Goal: Task Accomplishment & Management: Manage account settings

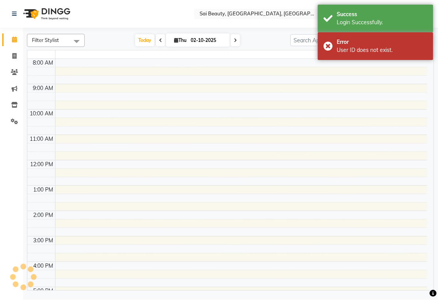
select select "en"
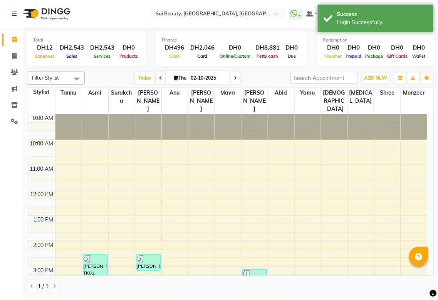
click at [234, 78] on icon at bounding box center [235, 78] width 3 height 5
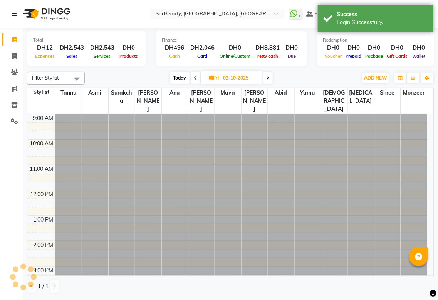
type input "03-10-2025"
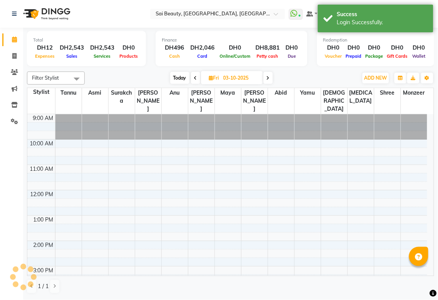
scroll to position [213, 0]
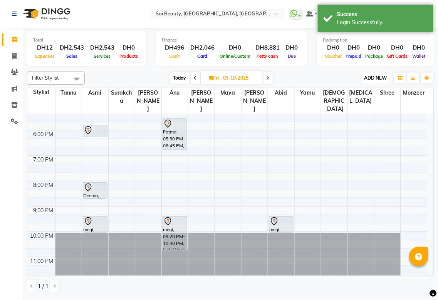
click at [376, 78] on span "ADD NEW" at bounding box center [375, 78] width 23 height 6
click at [372, 89] on button "Add Appointment" at bounding box center [358, 92] width 61 height 10
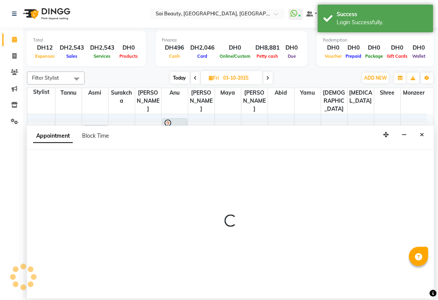
select select "tentative"
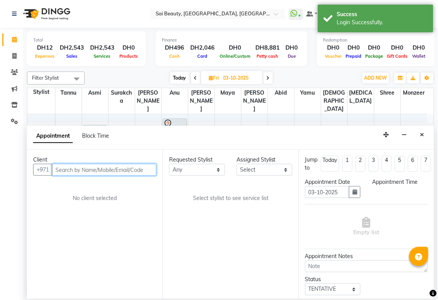
select select "600"
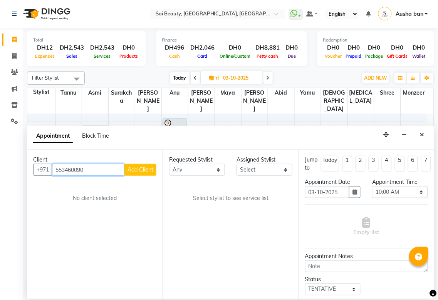
type input "553460090"
click at [151, 166] on span "Add Client" at bounding box center [140, 169] width 26 height 7
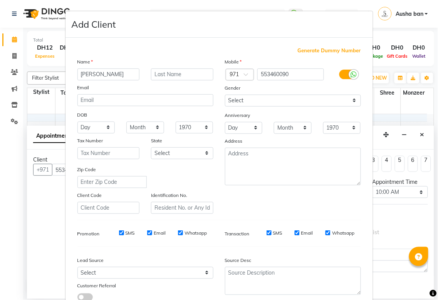
scroll to position [55, 0]
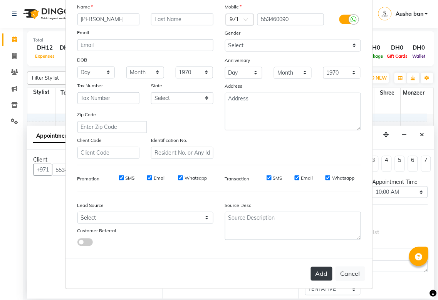
type input "[PERSON_NAME]"
click at [318, 273] on button "Add" at bounding box center [322, 274] width 22 height 14
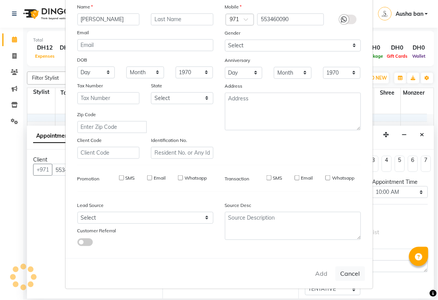
select select
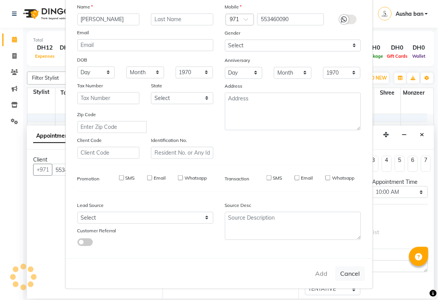
select select
checkbox input "false"
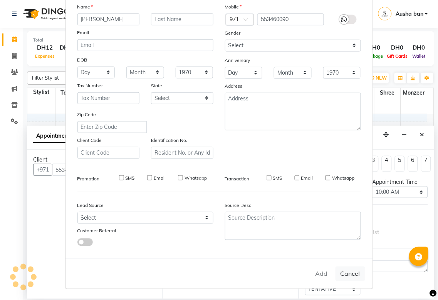
checkbox input "false"
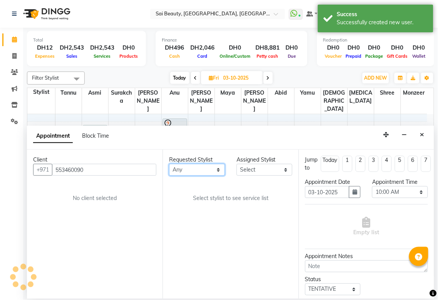
click at [214, 167] on select "Any [PERSON_NAME][MEDICAL_DATA] [PERSON_NAME] Asmi [PERSON_NAME] Gita [PERSON_N…" at bounding box center [197, 170] width 56 height 12
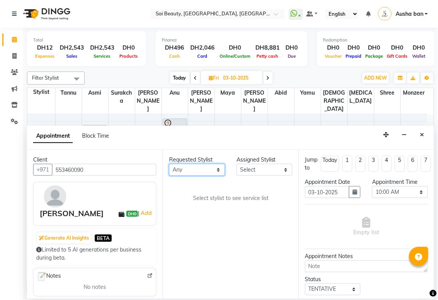
click at [217, 169] on select "Any [PERSON_NAME][MEDICAL_DATA] [PERSON_NAME] Asmi [PERSON_NAME] Gita [PERSON_N…" at bounding box center [197, 170] width 56 height 12
select select "52340"
click at [169, 164] on select "Any [PERSON_NAME][MEDICAL_DATA] [PERSON_NAME] Asmi [PERSON_NAME] Gita [PERSON_N…" at bounding box center [197, 170] width 56 height 12
select select "52340"
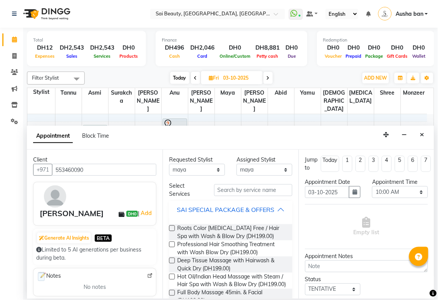
click at [280, 211] on button "SAI SPECIAL PACKAGE & OFFERS" at bounding box center [230, 210] width 117 height 14
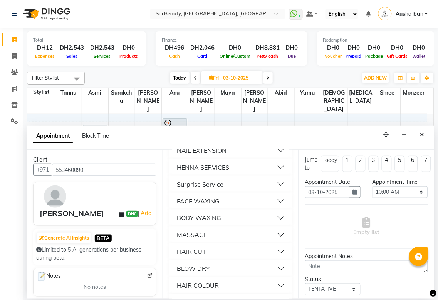
click at [233, 223] on button "BODY WAXING" at bounding box center [230, 218] width 117 height 14
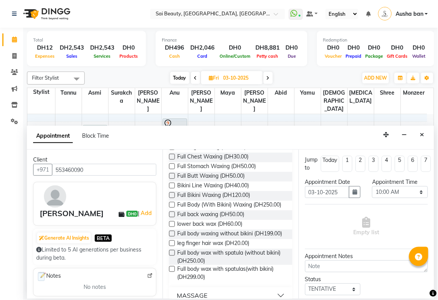
scroll to position [382, 0]
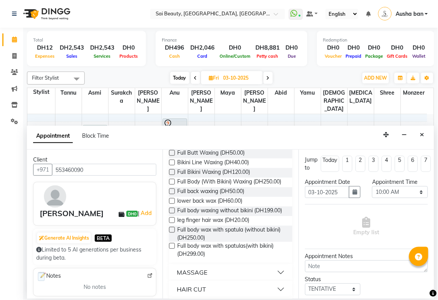
click at [172, 185] on label at bounding box center [172, 182] width 6 height 6
click at [172, 185] on input "checkbox" at bounding box center [171, 182] width 5 height 5
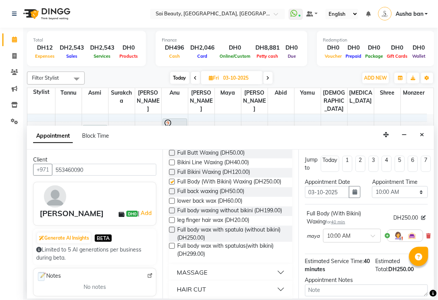
checkbox input "false"
click at [414, 193] on select "Select 10:00 AM 10:05 AM 10:10 AM 10:15 AM 10:20 AM 10:25 AM 10:30 AM 10:35 AM …" at bounding box center [400, 192] width 56 height 12
select select "720"
click at [372, 186] on select "Select 10:00 AM 10:05 AM 10:10 AM 10:15 AM 10:20 AM 10:25 AM 10:30 AM 10:35 AM …" at bounding box center [400, 192] width 56 height 12
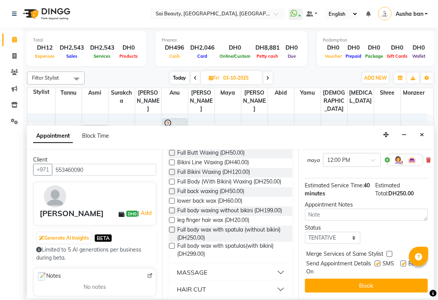
scroll to position [82, 0]
click at [389, 251] on label at bounding box center [390, 254] width 6 height 6
click at [389, 253] on input "checkbox" at bounding box center [389, 255] width 5 height 5
checkbox input "true"
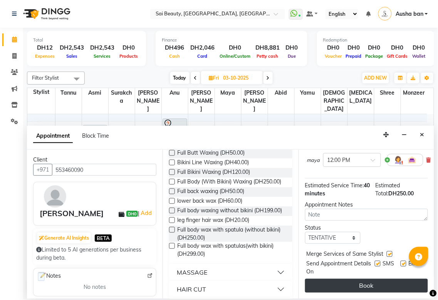
click at [379, 279] on button "Book" at bounding box center [366, 286] width 123 height 14
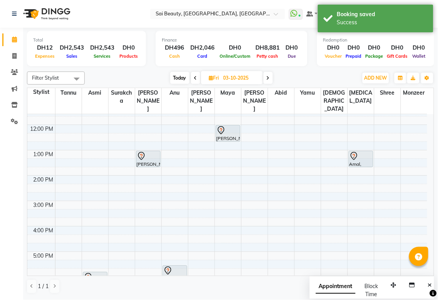
scroll to position [49, 0]
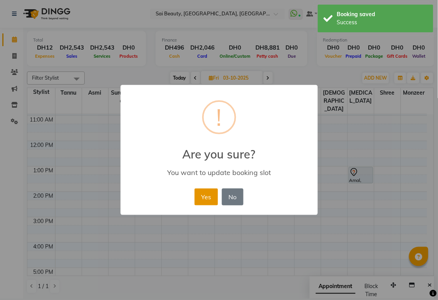
click at [203, 194] on button "Yes" at bounding box center [205, 197] width 23 height 17
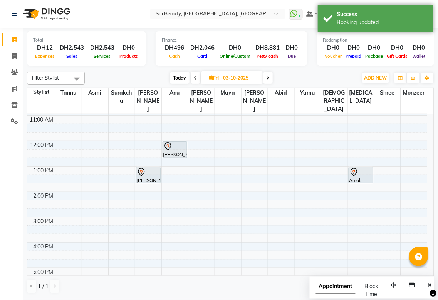
click at [195, 78] on icon at bounding box center [195, 78] width 3 height 5
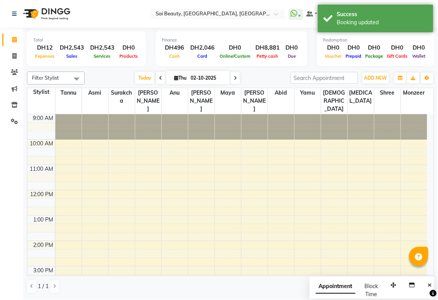
scroll to position [213, 0]
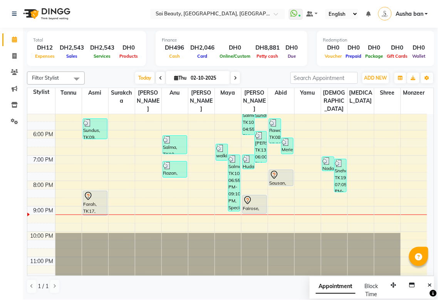
click at [234, 76] on icon at bounding box center [235, 78] width 3 height 5
type input "03-10-2025"
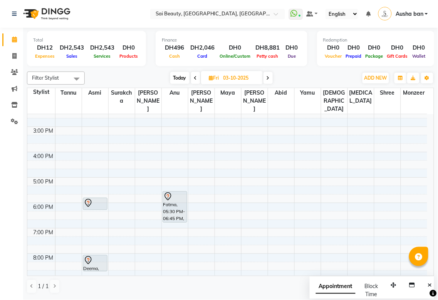
scroll to position [137, 0]
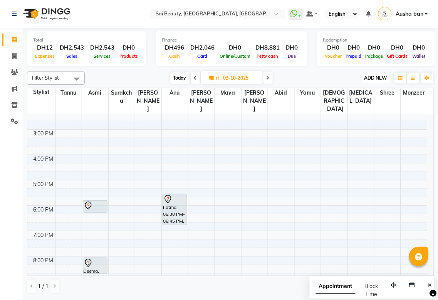
click at [378, 77] on span "ADD NEW" at bounding box center [375, 78] width 23 height 6
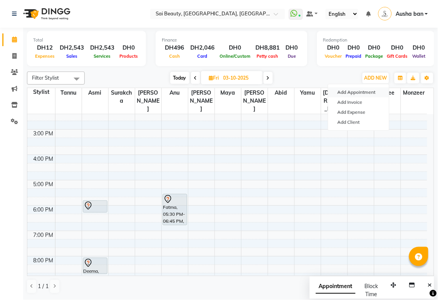
click at [369, 90] on button "Add Appointment" at bounding box center [358, 92] width 61 height 10
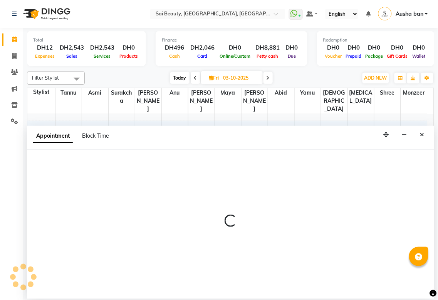
select select "600"
select select "tentative"
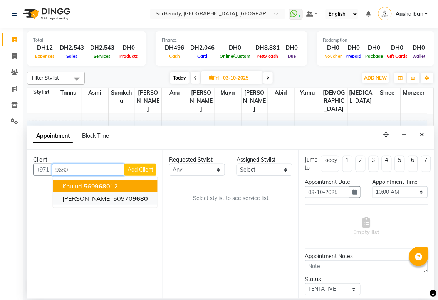
click at [133, 200] on span "9680" at bounding box center [140, 199] width 15 height 8
type input "509709680"
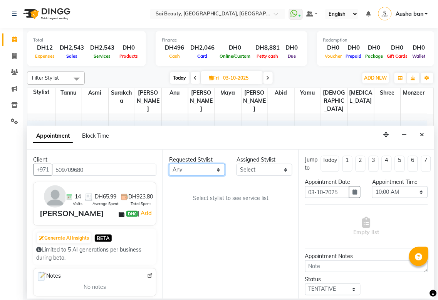
click at [208, 171] on select "Any [PERSON_NAME][MEDICAL_DATA] [PERSON_NAME] Asmi [PERSON_NAME] Gita [PERSON_N…" at bounding box center [197, 170] width 56 height 12
select select "59146"
click at [169, 164] on select "Any [PERSON_NAME][MEDICAL_DATA] [PERSON_NAME] Asmi [PERSON_NAME] Gita [PERSON_N…" at bounding box center [197, 170] width 56 height 12
select select "59146"
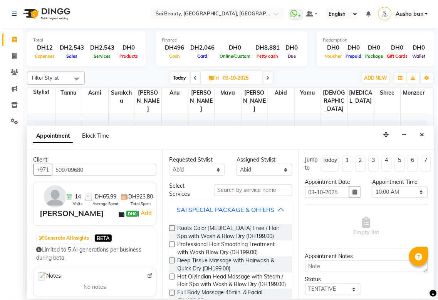
click at [267, 212] on div "SAI SPECIAL PACKAGE & OFFERS" at bounding box center [225, 209] width 97 height 9
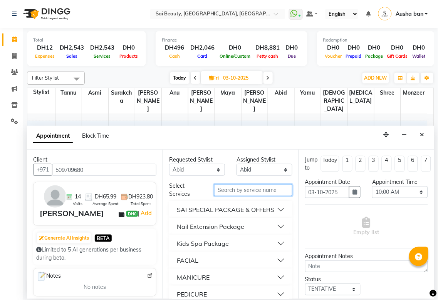
click at [263, 188] on input "text" at bounding box center [253, 190] width 78 height 12
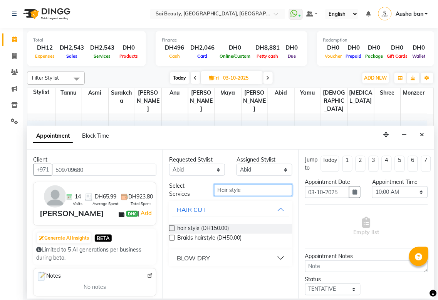
type input "Hair style"
click at [174, 226] on label at bounding box center [172, 229] width 6 height 6
click at [174, 227] on input "checkbox" at bounding box center [171, 229] width 5 height 5
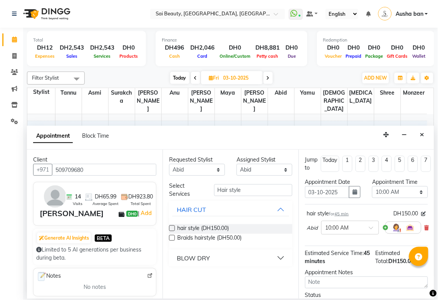
click at [172, 228] on label at bounding box center [172, 229] width 6 height 6
click at [172, 228] on input "checkbox" at bounding box center [171, 229] width 5 height 5
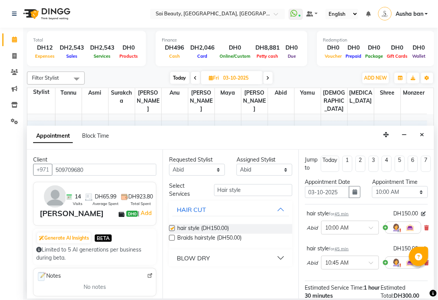
checkbox input "false"
click at [414, 191] on select "Select 10:00 AM 10:05 AM 10:10 AM 10:15 AM 10:20 AM 10:25 AM 10:30 AM 10:35 AM …" at bounding box center [400, 192] width 56 height 12
select select "945"
click at [372, 186] on select "Select 10:00 AM 10:05 AM 10:10 AM 10:15 AM 10:20 AM 10:25 AM 10:30 AM 10:35 AM …" at bounding box center [400, 192] width 56 height 12
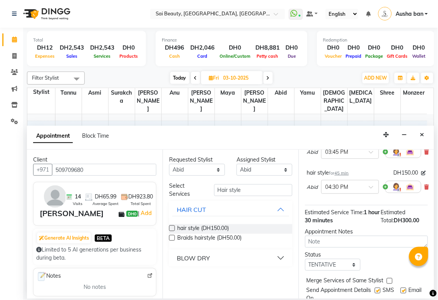
scroll to position [109, 0]
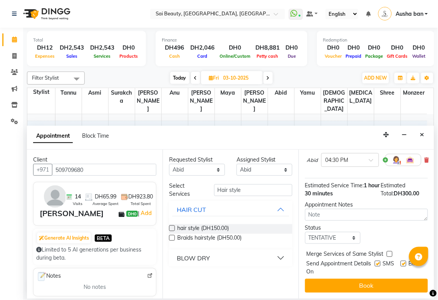
click at [390, 251] on label at bounding box center [390, 254] width 6 height 6
click at [390, 253] on input "checkbox" at bounding box center [389, 255] width 5 height 5
checkbox input "true"
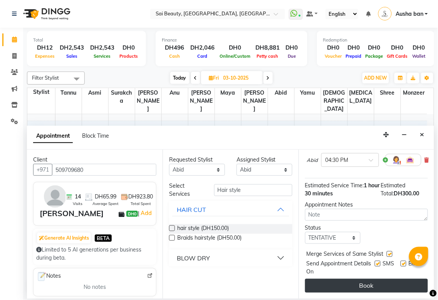
click at [380, 279] on button "Book" at bounding box center [366, 286] width 123 height 14
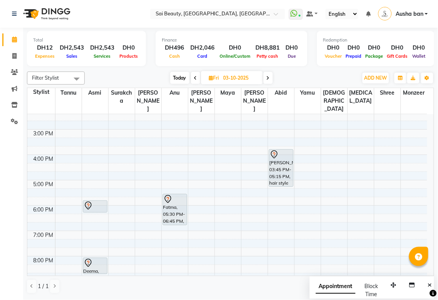
click at [268, 78] on icon at bounding box center [267, 78] width 3 height 5
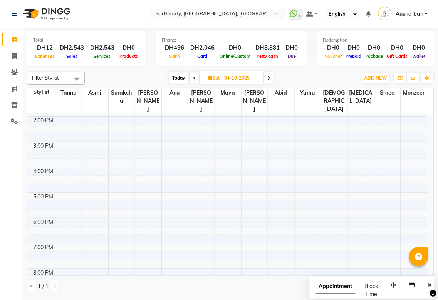
scroll to position [0, 0]
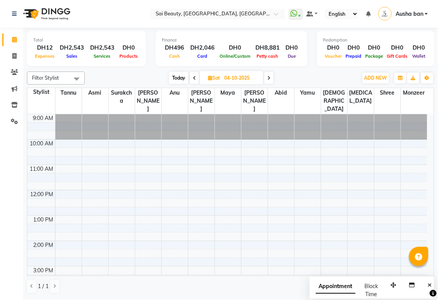
click at [195, 76] on icon at bounding box center [194, 78] width 3 height 5
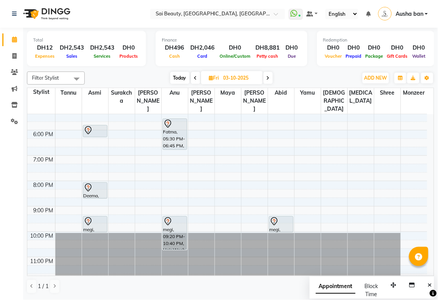
scroll to position [49, 0]
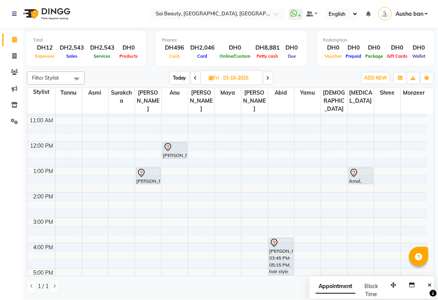
click at [195, 78] on icon at bounding box center [195, 78] width 3 height 5
type input "02-10-2025"
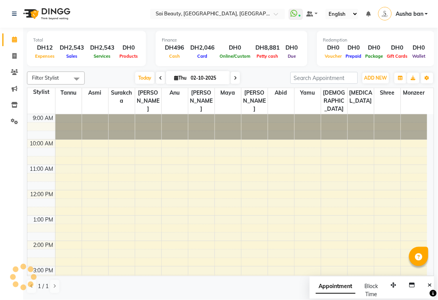
scroll to position [213, 0]
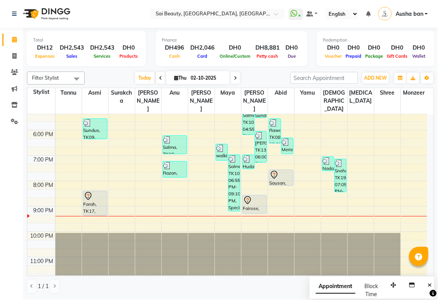
click at [276, 171] on icon at bounding box center [274, 175] width 9 height 9
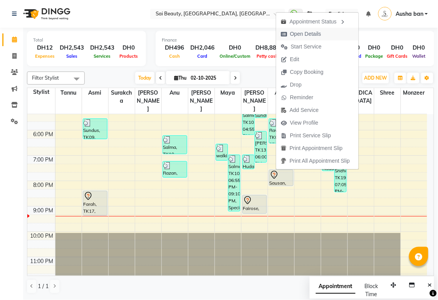
click at [317, 28] on span "Open Details" at bounding box center [301, 34] width 50 height 13
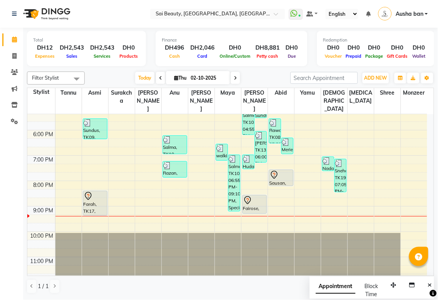
click at [279, 171] on div at bounding box center [281, 175] width 23 height 9
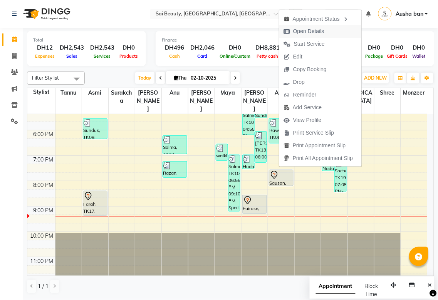
click at [297, 30] on span "Open Details" at bounding box center [308, 31] width 31 height 8
select select "7"
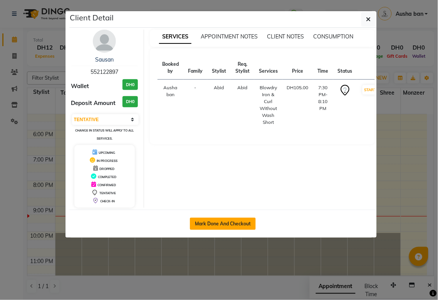
click at [233, 224] on button "Mark Done And Checkout" at bounding box center [223, 224] width 66 height 12
select select "service"
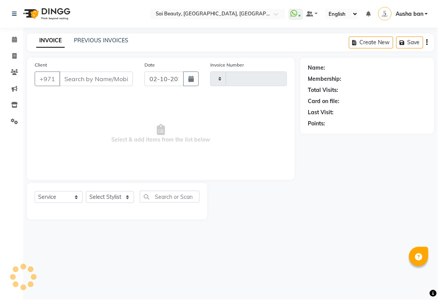
type input "3951"
select select "5352"
type input "552122897"
select select "59146"
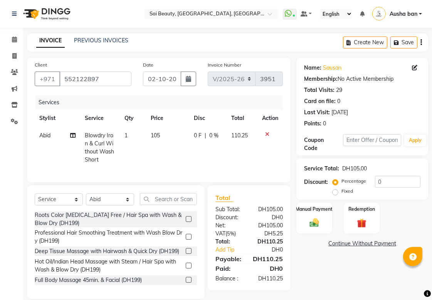
click at [266, 132] on icon at bounding box center [267, 134] width 4 height 5
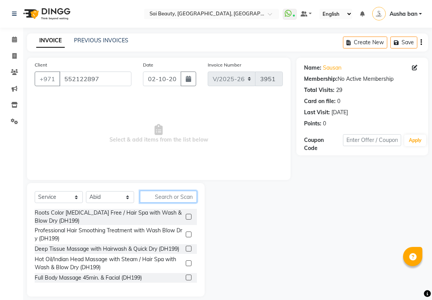
click at [177, 197] on input "text" at bounding box center [168, 197] width 57 height 12
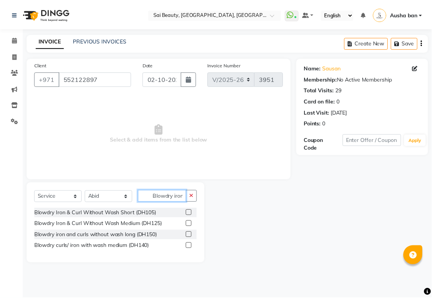
scroll to position [0, 1]
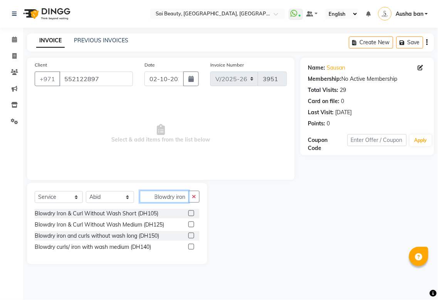
type input "Blowdry iron"
click at [191, 224] on label at bounding box center [191, 225] width 6 height 6
click at [191, 224] on input "checkbox" at bounding box center [190, 225] width 5 height 5
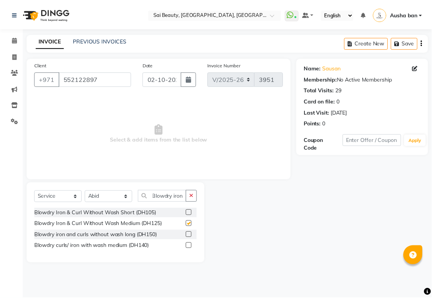
scroll to position [0, 0]
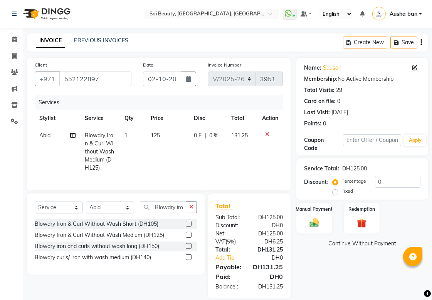
checkbox input "false"
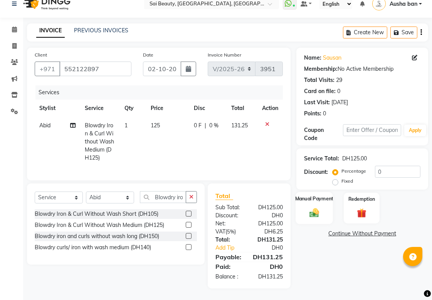
click at [325, 205] on div "Manual Payment" at bounding box center [313, 208] width 37 height 32
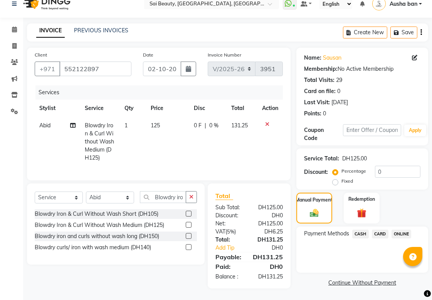
click at [382, 230] on span "CARD" at bounding box center [380, 234] width 17 height 9
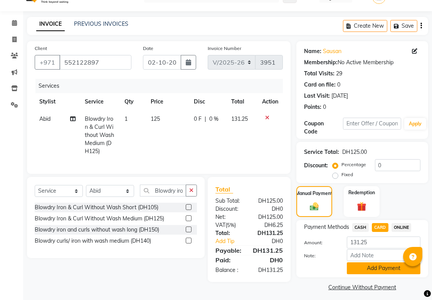
click at [387, 267] on button "Add Payment" at bounding box center [384, 269] width 74 height 12
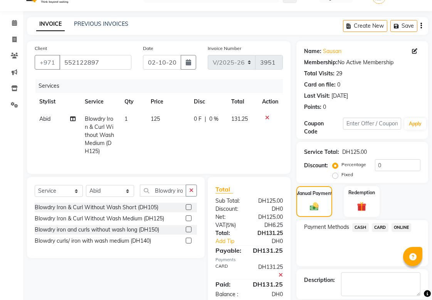
scroll to position [53, 0]
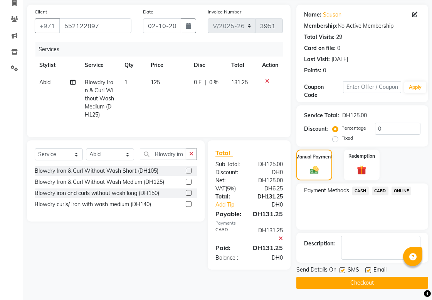
click at [383, 278] on button "Checkout" at bounding box center [362, 283] width 132 height 12
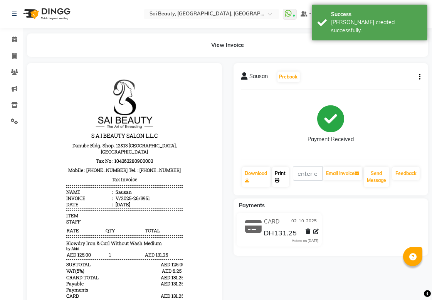
click at [278, 179] on icon at bounding box center [277, 180] width 5 height 5
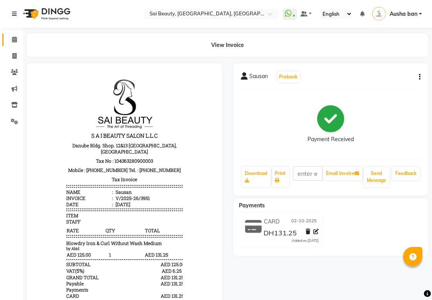
click at [14, 41] on icon at bounding box center [14, 40] width 5 height 6
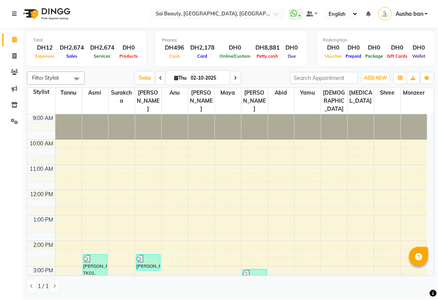
click at [234, 78] on icon at bounding box center [235, 78] width 3 height 5
type input "03-10-2025"
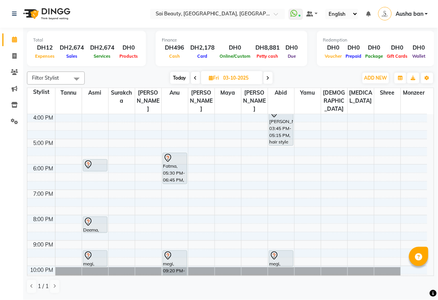
scroll to position [1, 0]
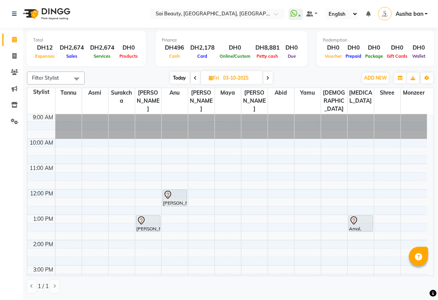
click at [210, 78] on icon at bounding box center [211, 77] width 4 height 5
select select "10"
select select "2025"
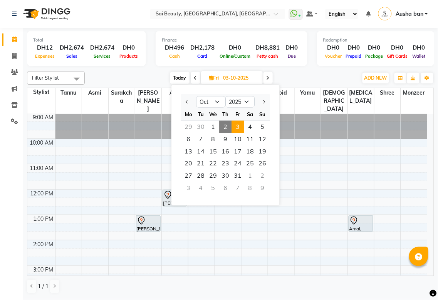
click at [225, 126] on span "2" at bounding box center [225, 127] width 12 height 12
type input "02-10-2025"
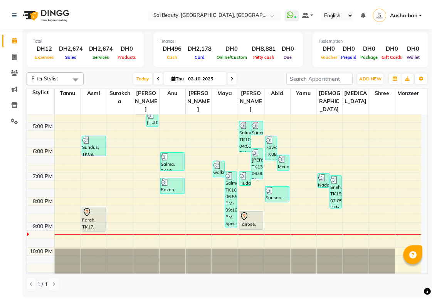
scroll to position [186, 0]
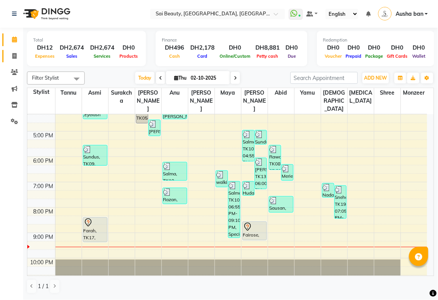
click at [17, 56] on span at bounding box center [14, 56] width 13 height 9
select select "service"
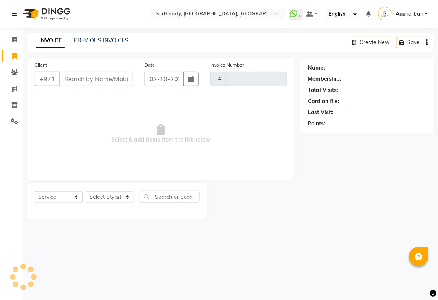
type input "3952"
select select "5352"
click at [105, 197] on select "Select Stylist" at bounding box center [110, 197] width 48 height 12
click at [116, 197] on select "Select Stylist [PERSON_NAME][MEDICAL_DATA] [PERSON_NAME] Asmi Ausha ban [PERSON…" at bounding box center [110, 197] width 48 height 12
click at [116, 200] on select "Select Stylist [PERSON_NAME][MEDICAL_DATA] [PERSON_NAME] Asmi Ausha ban [PERSON…" at bounding box center [110, 197] width 48 height 12
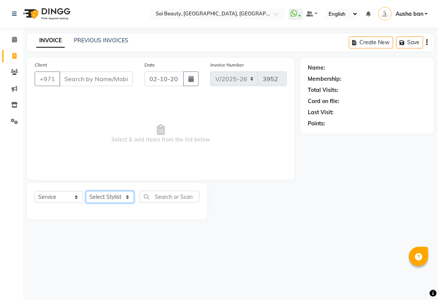
select select "43674"
click at [86, 192] on select "Select Stylist [PERSON_NAME][MEDICAL_DATA] [PERSON_NAME] Asmi Ausha ban [PERSON…" at bounding box center [110, 197] width 48 height 12
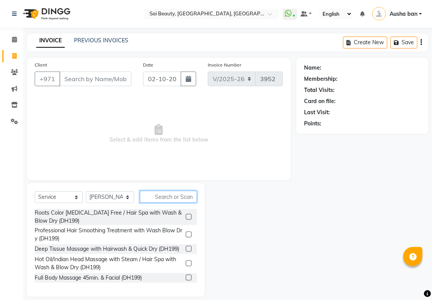
click at [169, 194] on input "text" at bounding box center [168, 197] width 57 height 12
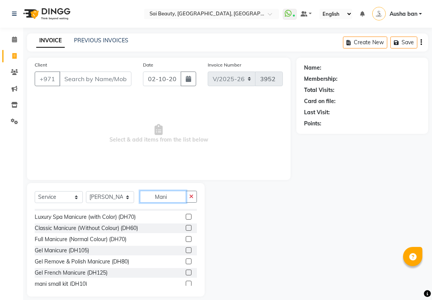
scroll to position [52, 0]
type input "Mani"
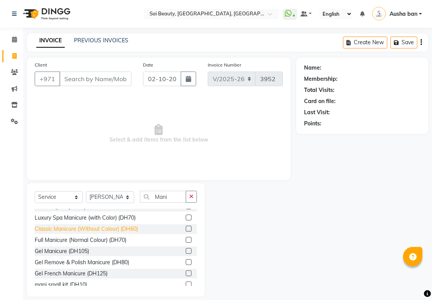
click at [83, 233] on div "Classic Manicure (Without Colour) (DH60)" at bounding box center [86, 229] width 103 height 8
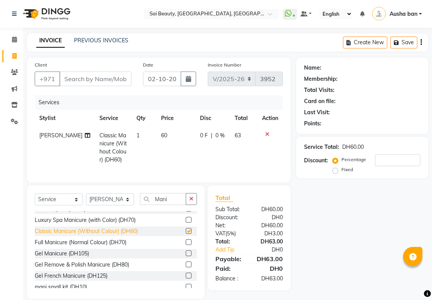
checkbox input "false"
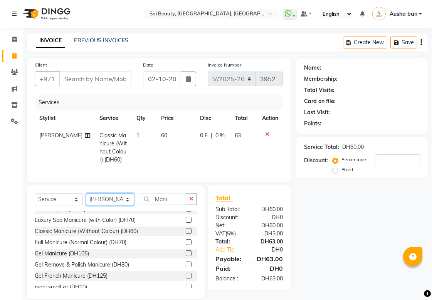
click at [129, 204] on select "Select Stylist [PERSON_NAME][MEDICAL_DATA] [PERSON_NAME] Asmi Ausha ban [PERSON…" at bounding box center [110, 200] width 48 height 12
select select "63384"
click at [86, 200] on select "Select Stylist [PERSON_NAME][MEDICAL_DATA] [PERSON_NAME] Asmi Ausha ban [PERSON…" at bounding box center [110, 200] width 48 height 12
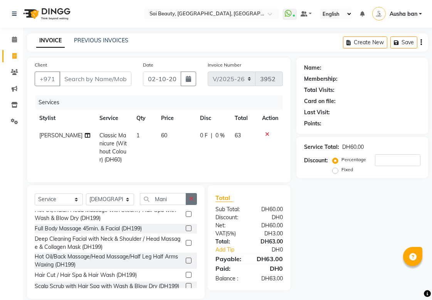
click at [191, 202] on icon "button" at bounding box center [191, 198] width 4 height 5
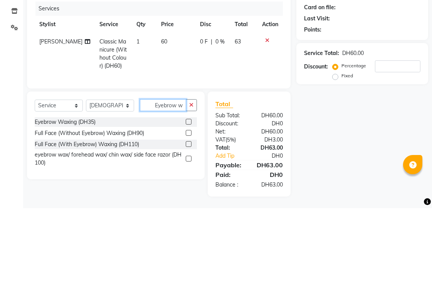
scroll to position [0, 3]
type input "Eyebrow wa"
click at [59, 212] on div "Eyebrow Waxing (DH35)" at bounding box center [65, 214] width 61 height 8
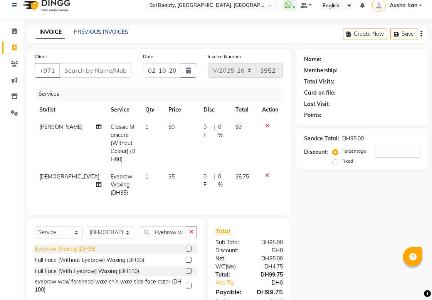
checkbox input "false"
click at [191, 230] on icon "button" at bounding box center [191, 231] width 4 height 5
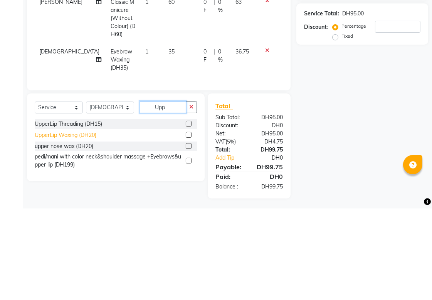
type input "Upp"
click at [65, 224] on div "UpperLip Waxing (DH20)" at bounding box center [66, 227] width 62 height 8
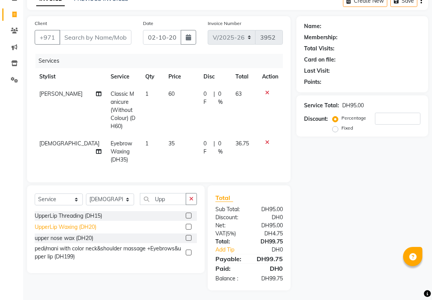
checkbox input "false"
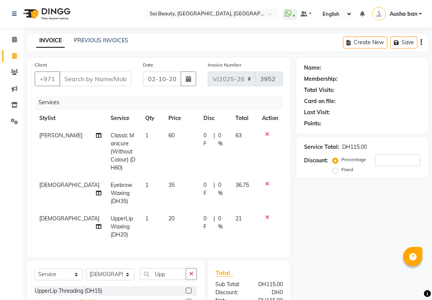
scroll to position [75, 0]
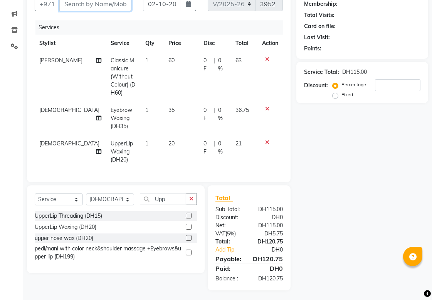
click at [122, 1] on input "Client" at bounding box center [95, 4] width 72 height 15
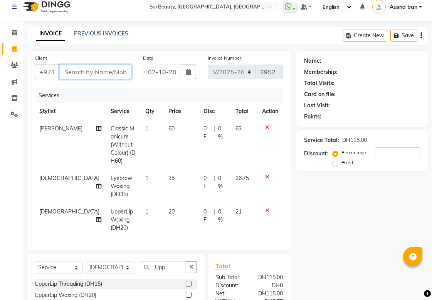
scroll to position [0, 0]
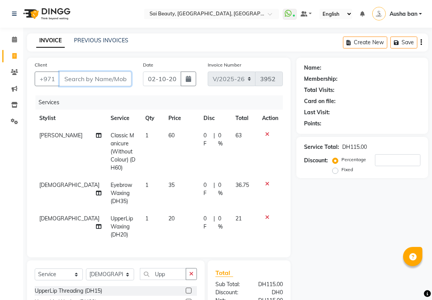
type input "5"
type input "0"
click at [83, 79] on input "5094134" at bounding box center [75, 79] width 33 height 15
type input "5"
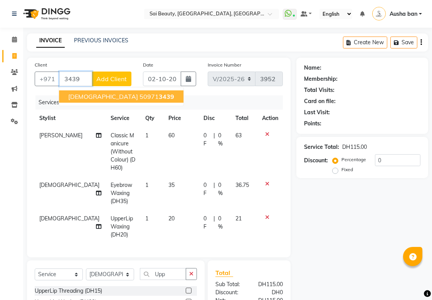
click at [159, 95] on span "3439" at bounding box center [166, 97] width 15 height 8
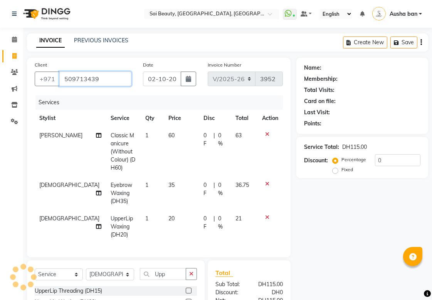
type input "509713439"
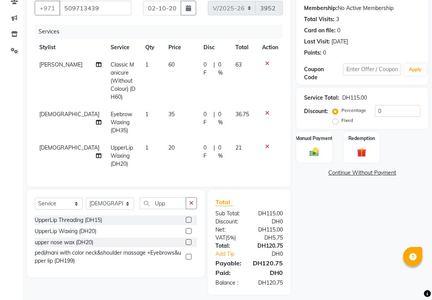
scroll to position [71, 0]
click at [203, 144] on span "0 F" at bounding box center [206, 152] width 7 height 16
select select "63384"
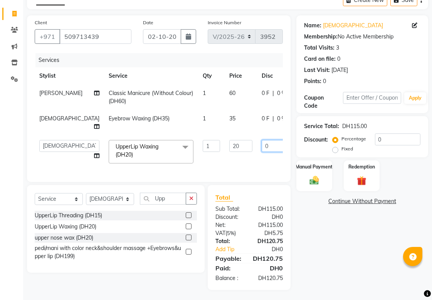
click at [261, 140] on input "0" at bounding box center [272, 146] width 23 height 12
type input "1"
click at [257, 159] on tbody "[PERSON_NAME] Classic Manicure (Without Colour) (DH60) 1 60 0 F | 0 % 63 Gita E…" at bounding box center [205, 127] width 341 height 84
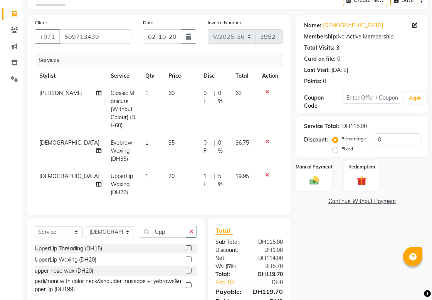
scroll to position [75, 0]
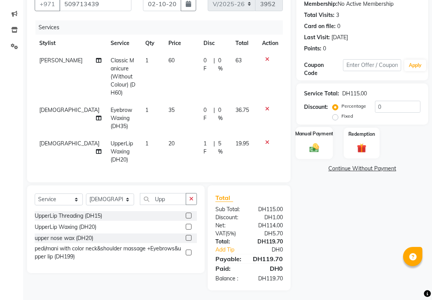
click at [314, 149] on img at bounding box center [314, 147] width 16 height 11
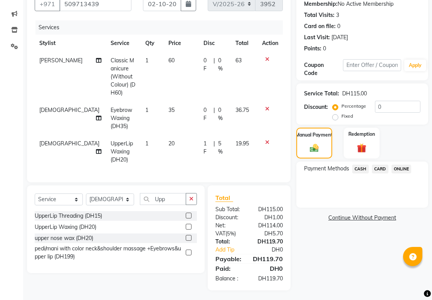
click at [362, 168] on span "CASH" at bounding box center [360, 169] width 17 height 9
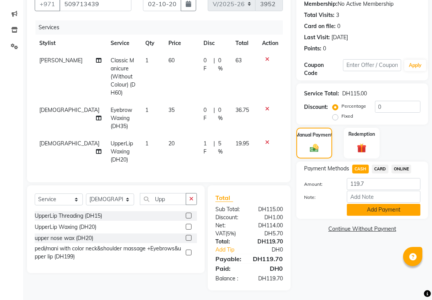
click at [375, 209] on button "Add Payment" at bounding box center [384, 210] width 74 height 12
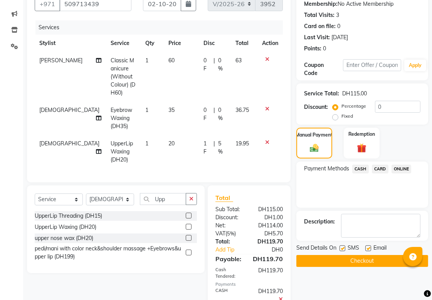
scroll to position [116, 0]
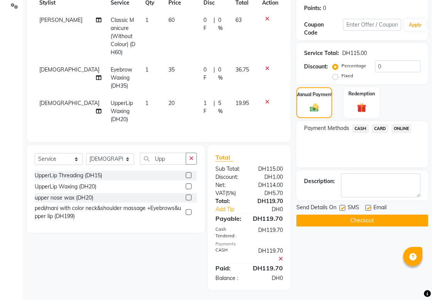
click at [375, 217] on button "Checkout" at bounding box center [362, 221] width 132 height 12
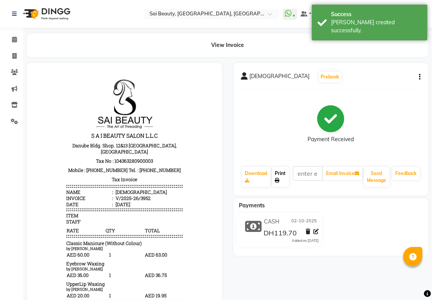
click at [282, 172] on link "Print" at bounding box center [280, 177] width 17 height 20
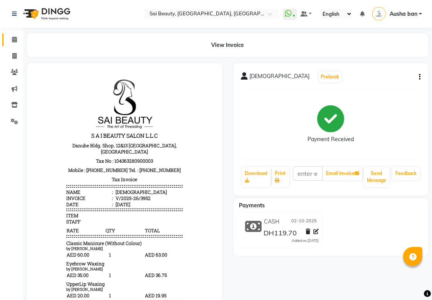
click at [14, 39] on icon at bounding box center [14, 40] width 5 height 6
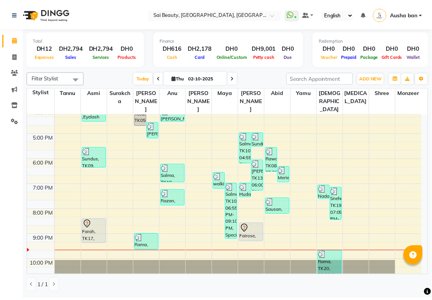
scroll to position [200, 0]
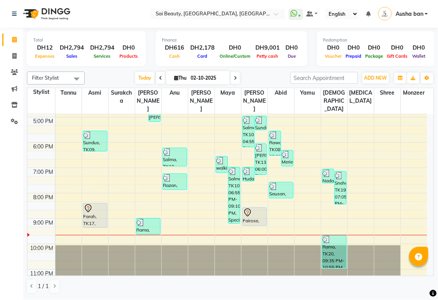
click at [247, 214] on icon at bounding box center [247, 214] width 1 height 1
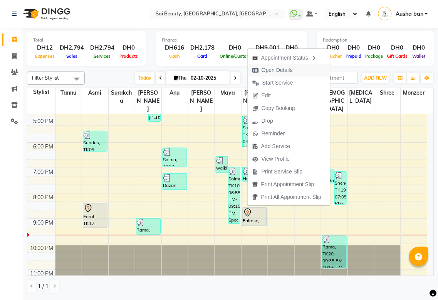
click at [286, 70] on span "Open Details" at bounding box center [276, 70] width 31 height 8
select select "7"
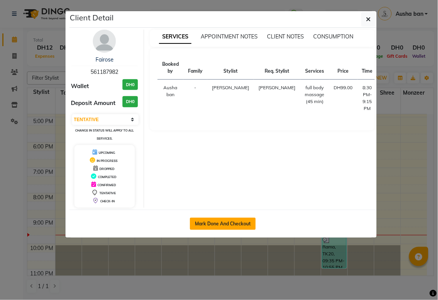
click at [228, 221] on button "Mark Done And Checkout" at bounding box center [223, 224] width 66 height 12
select select "service"
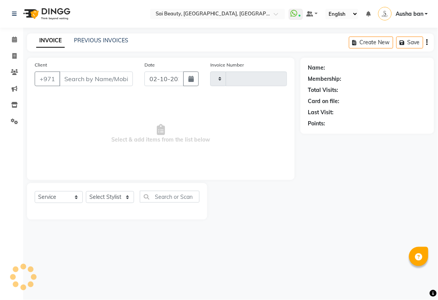
type input "3953"
select select "5352"
type input "561187982"
select select "57468"
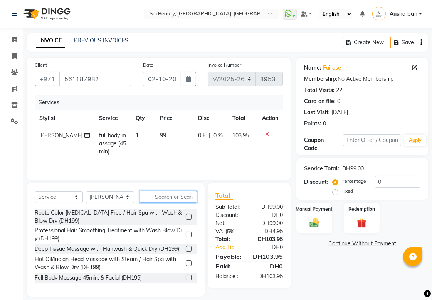
click at [179, 197] on input "text" at bounding box center [168, 197] width 57 height 12
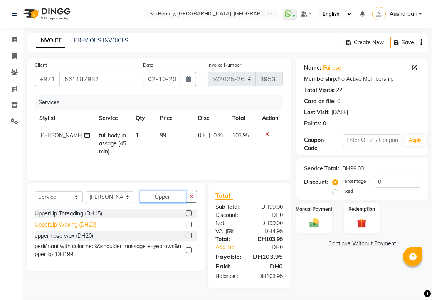
type input "Upper"
click at [48, 223] on div "UpperLip Waxing (DH20)" at bounding box center [66, 225] width 62 height 8
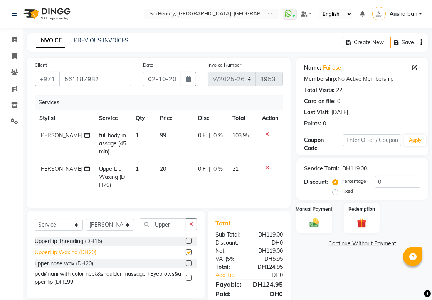
checkbox input "false"
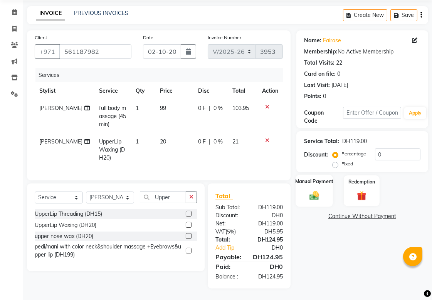
click at [321, 190] on img at bounding box center [314, 195] width 16 height 11
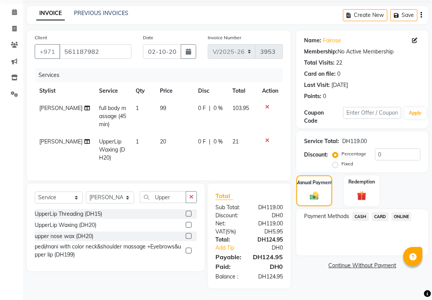
click at [360, 213] on span "CASH" at bounding box center [360, 217] width 17 height 9
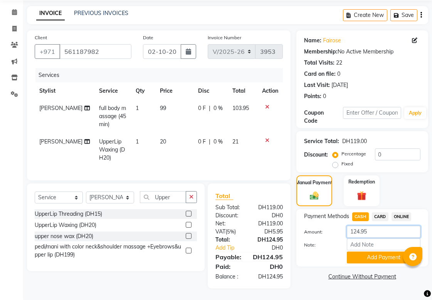
click at [377, 226] on input "124.95" at bounding box center [384, 232] width 74 height 12
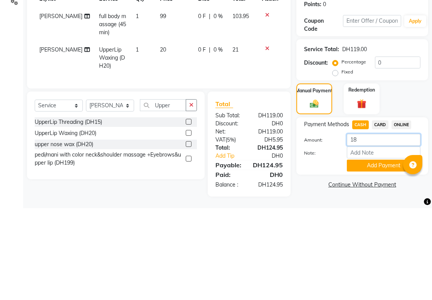
type input "1"
type input "100"
click at [382, 252] on button "Add Payment" at bounding box center [384, 258] width 74 height 12
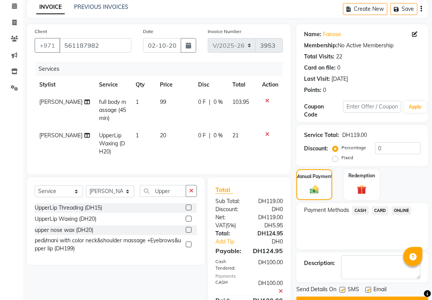
click at [380, 210] on span "CARD" at bounding box center [380, 210] width 17 height 9
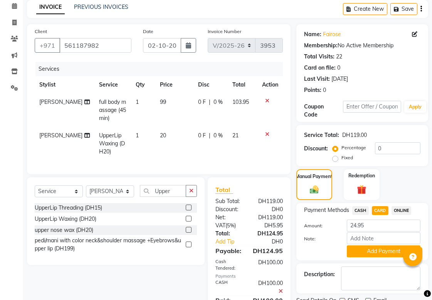
scroll to position [74, 0]
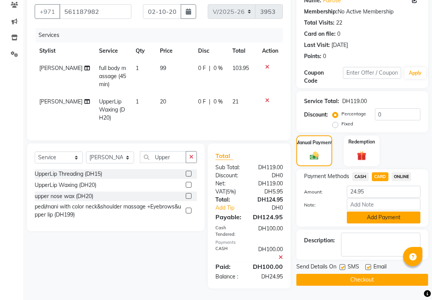
click at [386, 212] on button "Add Payment" at bounding box center [384, 218] width 74 height 12
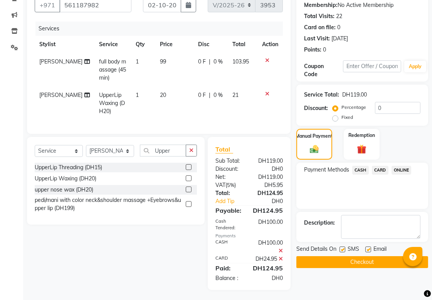
scroll to position [90, 0]
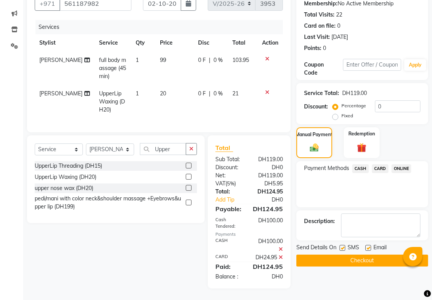
click at [379, 255] on button "Checkout" at bounding box center [362, 261] width 132 height 12
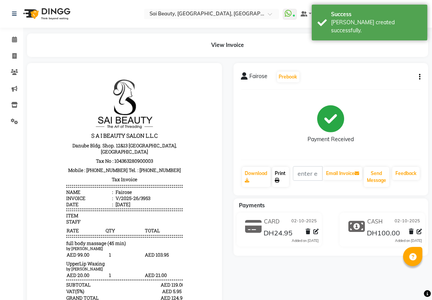
click at [280, 173] on link "Print" at bounding box center [280, 177] width 17 height 20
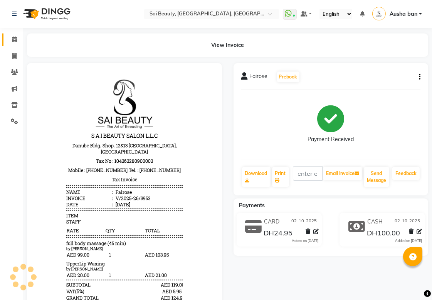
click at [14, 40] on icon at bounding box center [14, 40] width 5 height 6
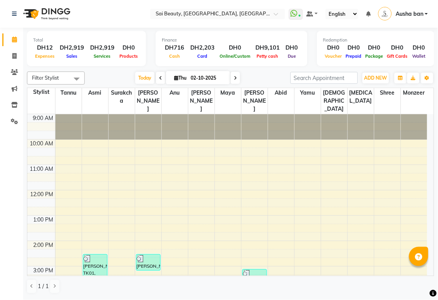
click at [179, 173] on td at bounding box center [241, 177] width 372 height 8
click at [36, 5] on img at bounding box center [46, 14] width 53 height 22
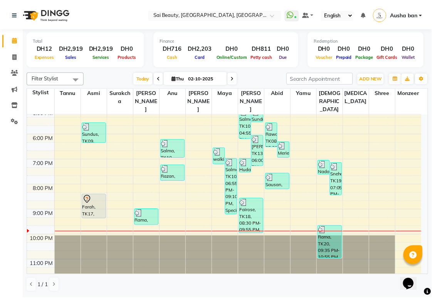
scroll to position [213, 0]
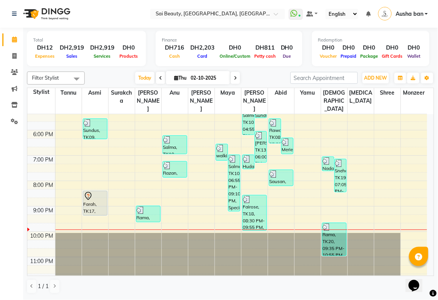
click at [100, 215] on td at bounding box center [241, 219] width 372 height 8
click at [87, 192] on icon at bounding box center [88, 196] width 9 height 9
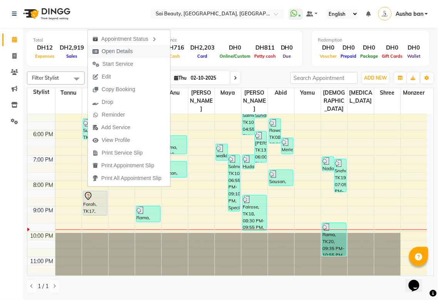
click at [130, 49] on span "Open Details" at bounding box center [117, 51] width 31 height 8
select select "7"
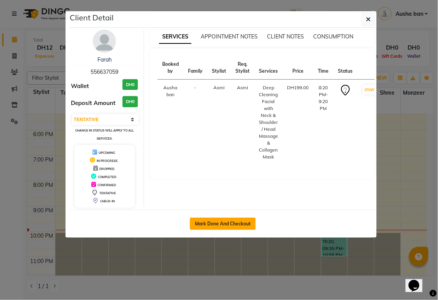
click at [224, 226] on button "Mark Done And Checkout" at bounding box center [223, 224] width 66 height 12
select select "service"
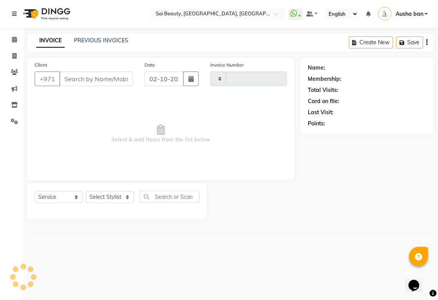
type input "3954"
select select "5352"
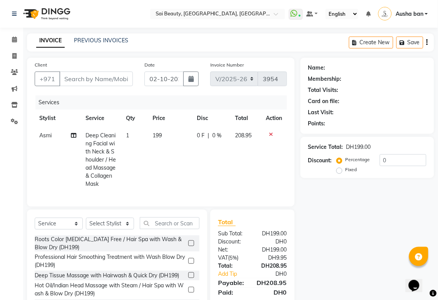
type input "556637059"
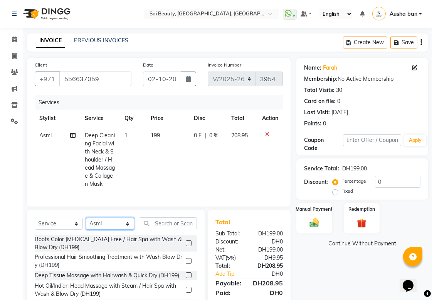
click at [124, 228] on select "Select Stylist [PERSON_NAME][MEDICAL_DATA] [PERSON_NAME] Asmi Ausha ban [PERSON…" at bounding box center [110, 224] width 48 height 12
select select "59146"
click at [86, 224] on select "Select Stylist [PERSON_NAME][MEDICAL_DATA] [PERSON_NAME] Asmi Ausha ban [PERSON…" at bounding box center [110, 224] width 48 height 12
click at [179, 229] on input "text" at bounding box center [168, 224] width 57 height 12
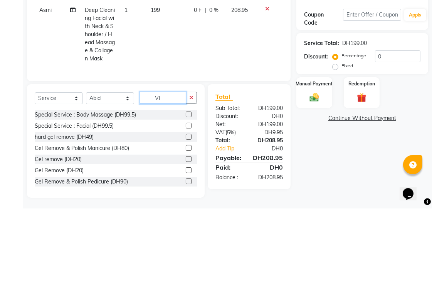
scroll to position [32, 0]
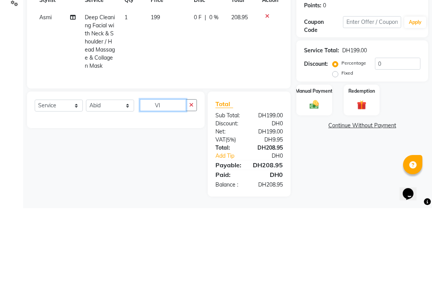
type input "V"
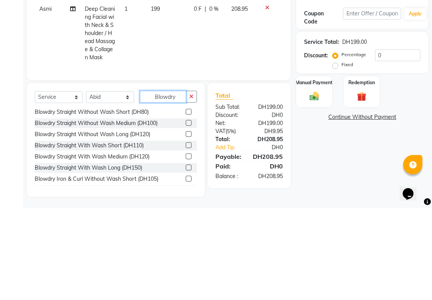
scroll to position [344, 0]
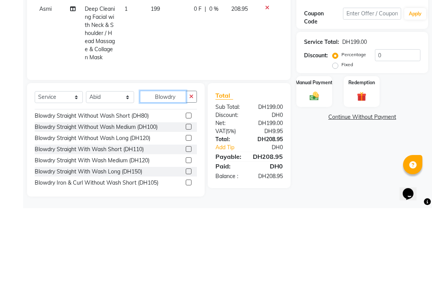
type input "Blowdry"
click at [186, 252] on label at bounding box center [189, 252] width 6 height 6
click at [186, 252] on input "checkbox" at bounding box center [188, 252] width 5 height 5
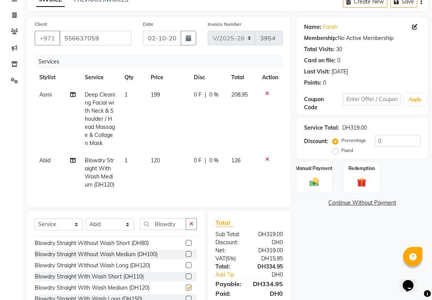
checkbox input "false"
click at [123, 231] on select "Select Stylist [PERSON_NAME][MEDICAL_DATA] [PERSON_NAME] Asmi Ausha ban [PERSON…" at bounding box center [110, 225] width 48 height 12
click at [86, 231] on select "Select Stylist [PERSON_NAME][MEDICAL_DATA] [PERSON_NAME] Asmi Ausha ban [PERSON…" at bounding box center [110, 225] width 48 height 12
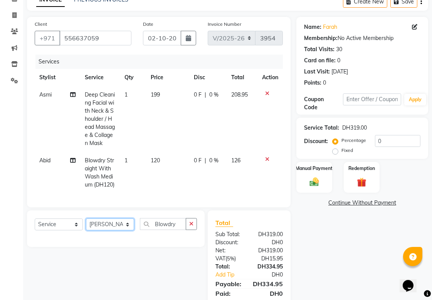
scroll to position [0, 0]
click at [129, 231] on select "Select Stylist [PERSON_NAME][MEDICAL_DATA] [PERSON_NAME] Asmi Ausha ban [PERSON…" at bounding box center [110, 225] width 48 height 12
select select "43674"
click at [86, 231] on select "Select Stylist [PERSON_NAME][MEDICAL_DATA] [PERSON_NAME] Asmi Ausha ban [PERSON…" at bounding box center [110, 225] width 48 height 12
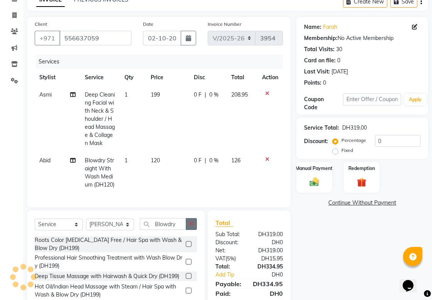
click at [191, 227] on icon "button" at bounding box center [191, 223] width 4 height 5
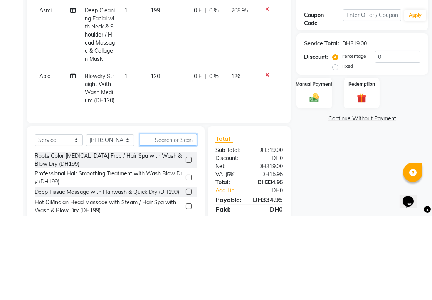
scroll to position [83, 0]
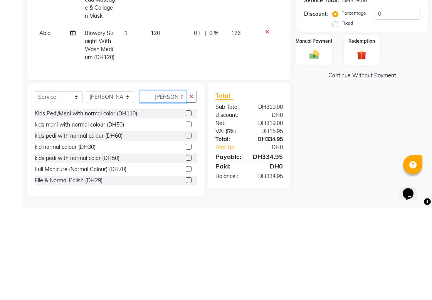
type input "Norma"
click at [77, 277] on div "File & Normal Polish (DH29)" at bounding box center [69, 273] width 68 height 8
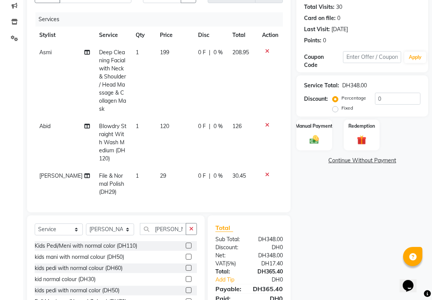
checkbox input "false"
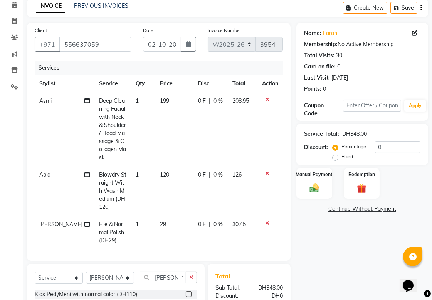
scroll to position [0, 0]
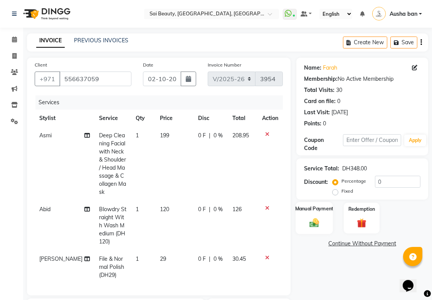
click at [309, 219] on img at bounding box center [314, 222] width 16 height 11
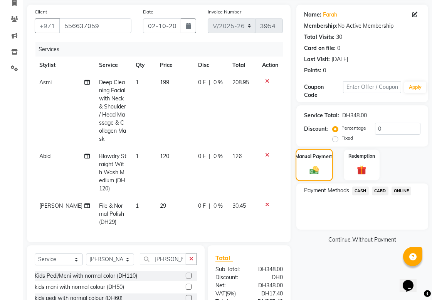
scroll to position [124, 0]
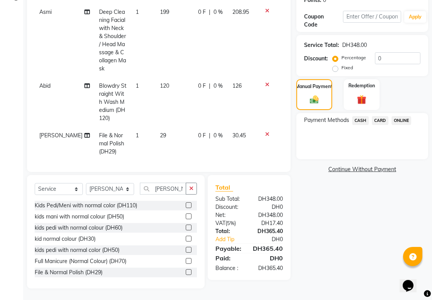
click at [380, 121] on span "CARD" at bounding box center [380, 120] width 17 height 9
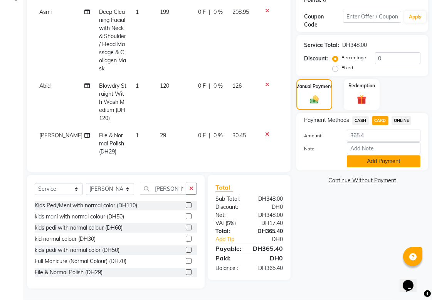
click at [386, 161] on button "Add Payment" at bounding box center [384, 162] width 74 height 12
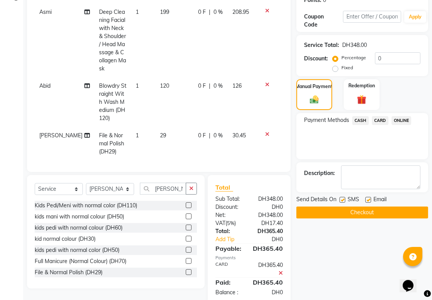
scroll to position [139, 0]
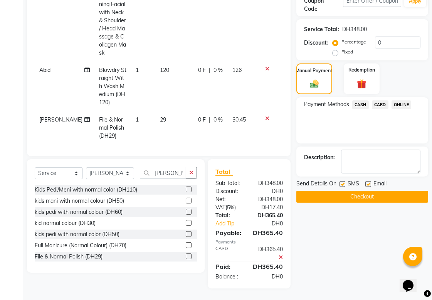
click at [372, 193] on button "Checkout" at bounding box center [362, 197] width 132 height 12
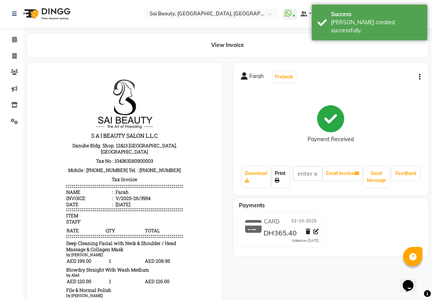
click at [277, 180] on icon at bounding box center [277, 180] width 5 height 5
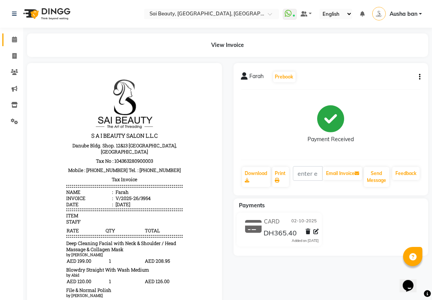
click at [12, 37] on icon at bounding box center [14, 40] width 5 height 6
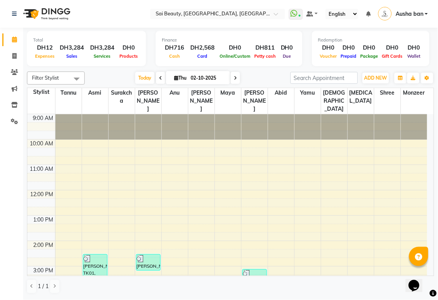
click at [239, 224] on td at bounding box center [241, 228] width 372 height 8
